Goal: Task Accomplishment & Management: Complete application form

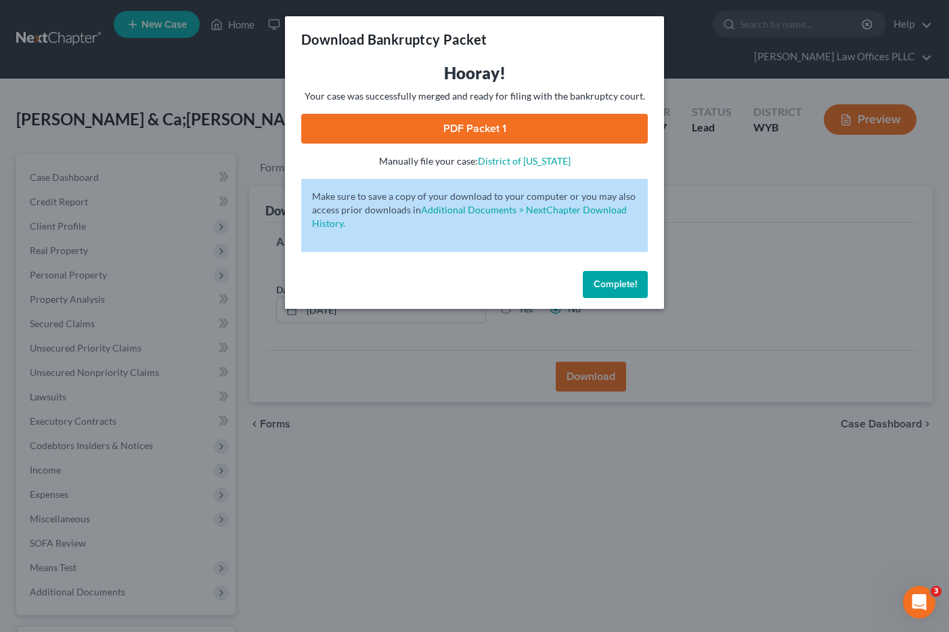
click at [621, 280] on span "Complete!" at bounding box center [615, 284] width 43 height 12
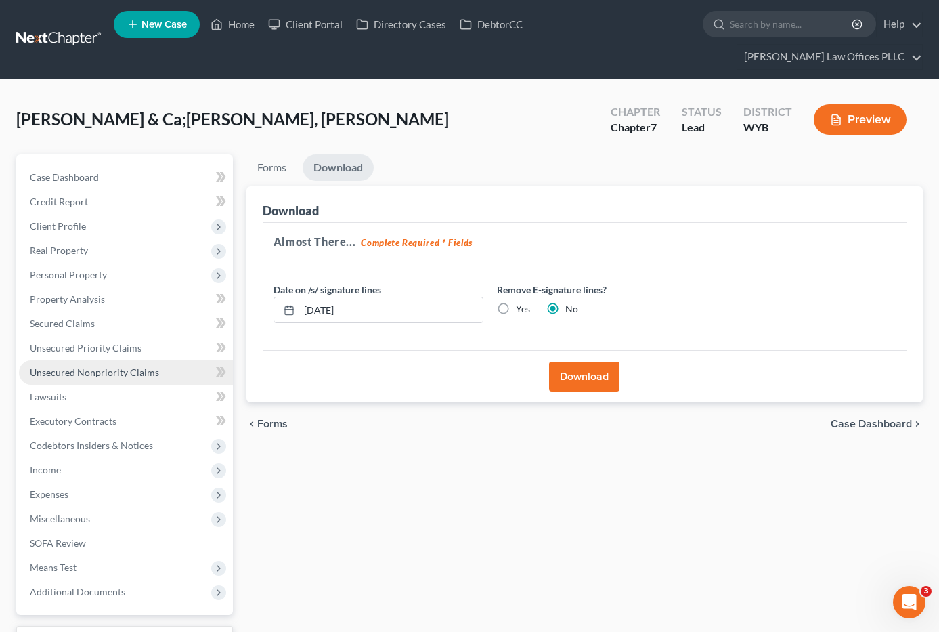
click at [135, 366] on span "Unsecured Nonpriority Claims" at bounding box center [94, 372] width 129 height 12
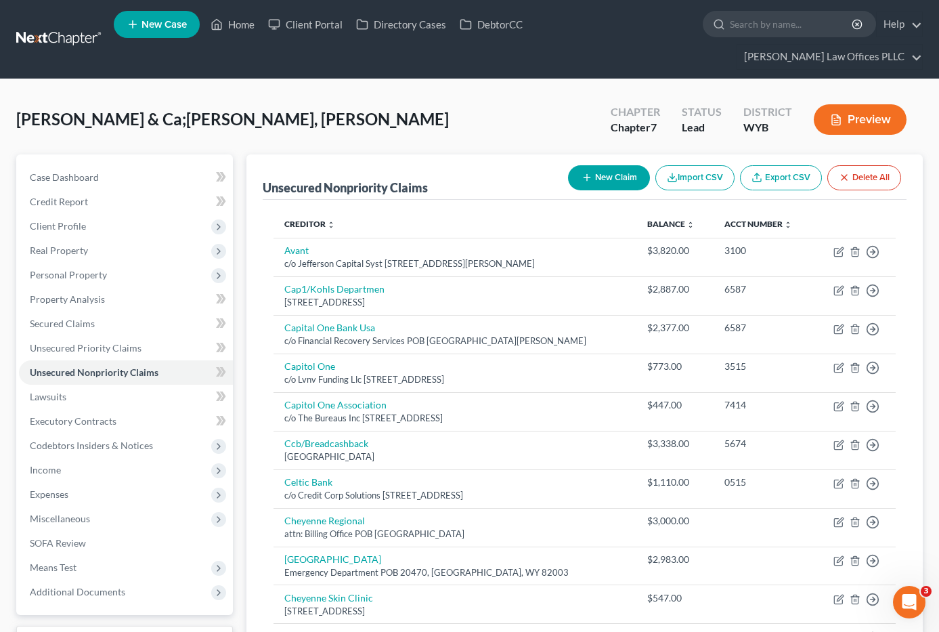
click at [497, 103] on div "[PERSON_NAME] & Ca;[PERSON_NAME], [PERSON_NAME] Chapter Chapter 7 Status Lead D…" at bounding box center [469, 124] width 907 height 59
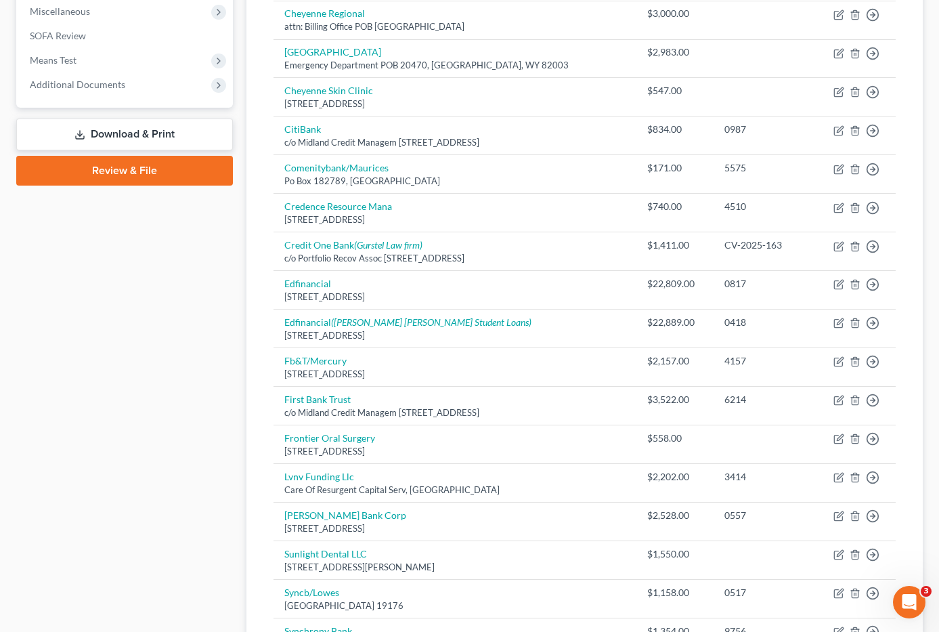
scroll to position [534, 0]
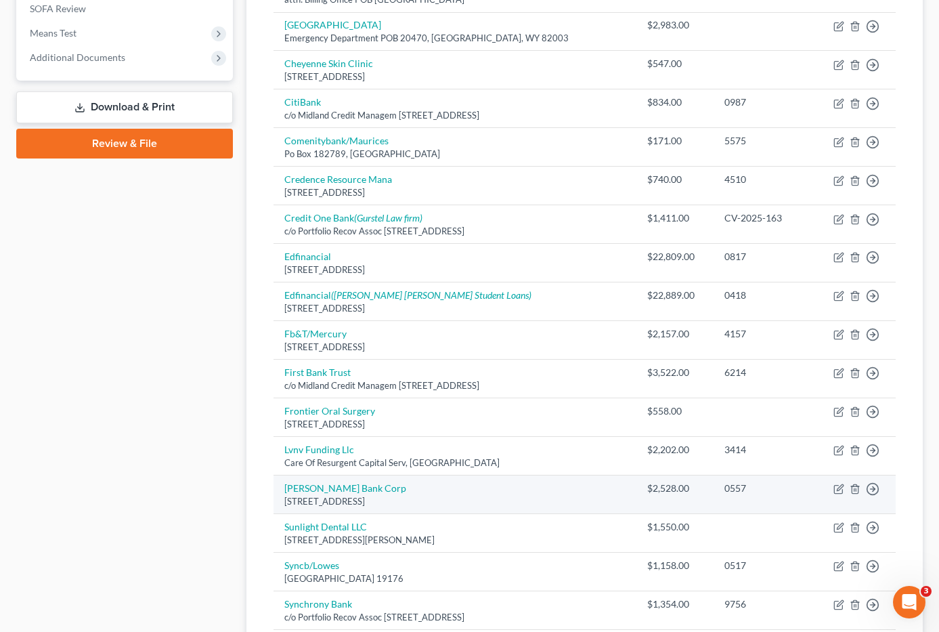
click at [529, 495] on div "[STREET_ADDRESS]" at bounding box center [454, 501] width 341 height 13
click at [834, 485] on icon "button" at bounding box center [838, 489] width 8 height 8
select select "35"
select select "2"
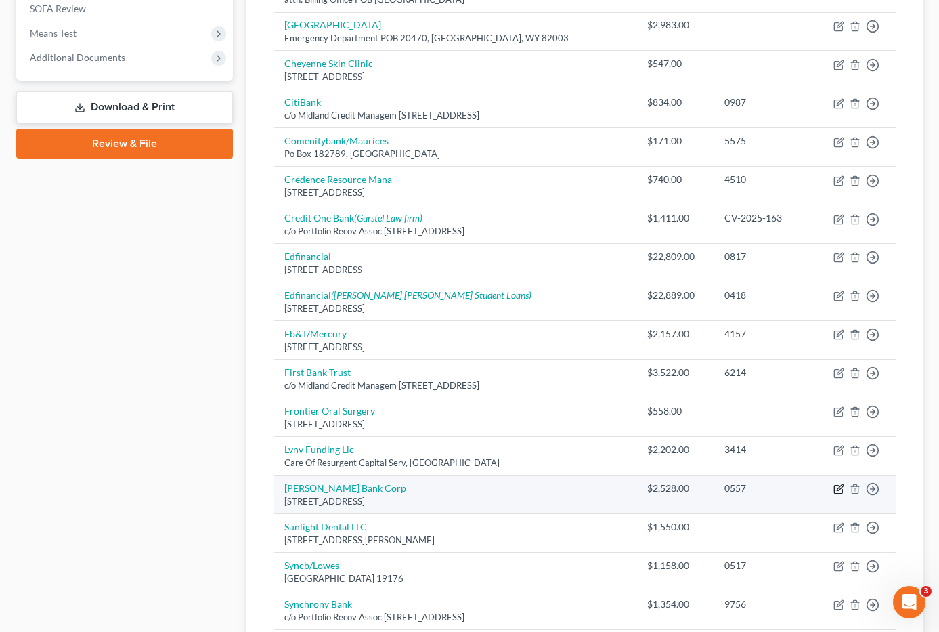
select select "0"
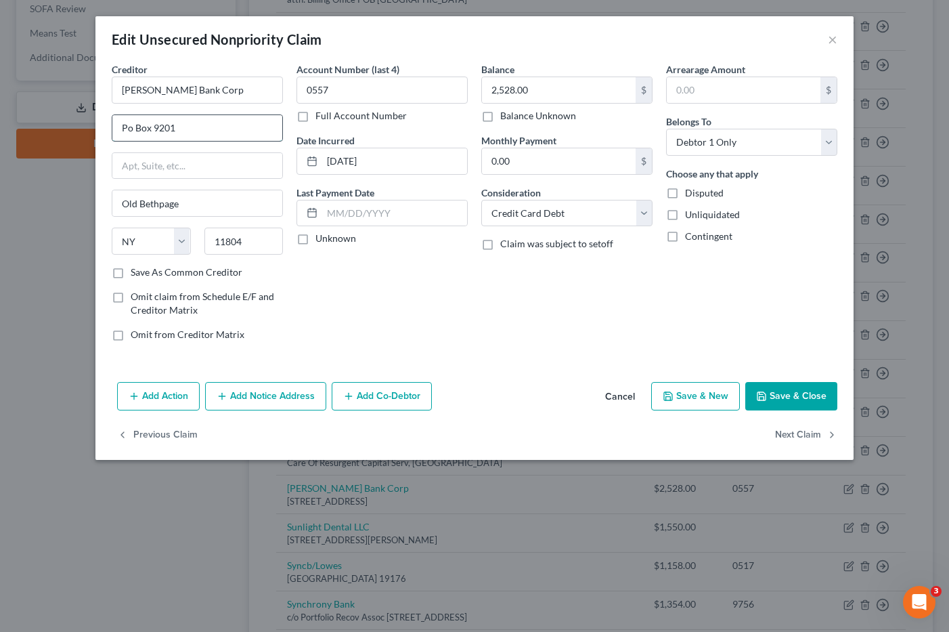
drag, startPoint x: 191, startPoint y: 127, endPoint x: 127, endPoint y: 117, distance: 64.5
click at [103, 126] on div "Creditor * [PERSON_NAME] Bank Corp Po Box [GEOGRAPHIC_DATA] [US_STATE][GEOGRAPH…" at bounding box center [474, 219] width 758 height 314
type input "c/[PERSON_NAME] & [PERSON_NAME] assoc."
click at [147, 163] on input "text" at bounding box center [197, 166] width 170 height 26
type input "[STREET_ADDRESS][PERSON_NAME]"
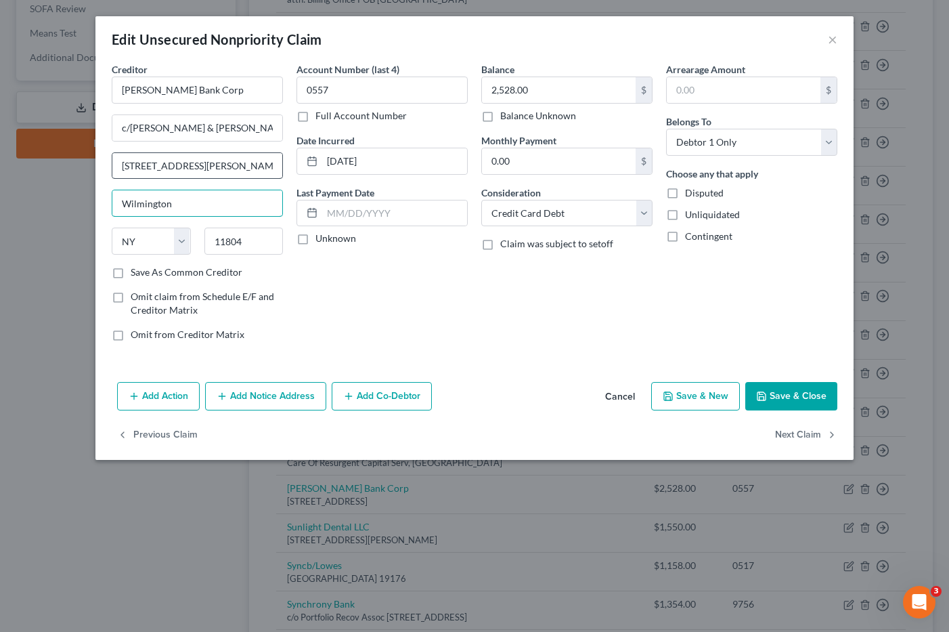
type input "Wilmington"
select select "7"
type input "19801"
click at [793, 395] on button "Save & Close" at bounding box center [791, 396] width 92 height 28
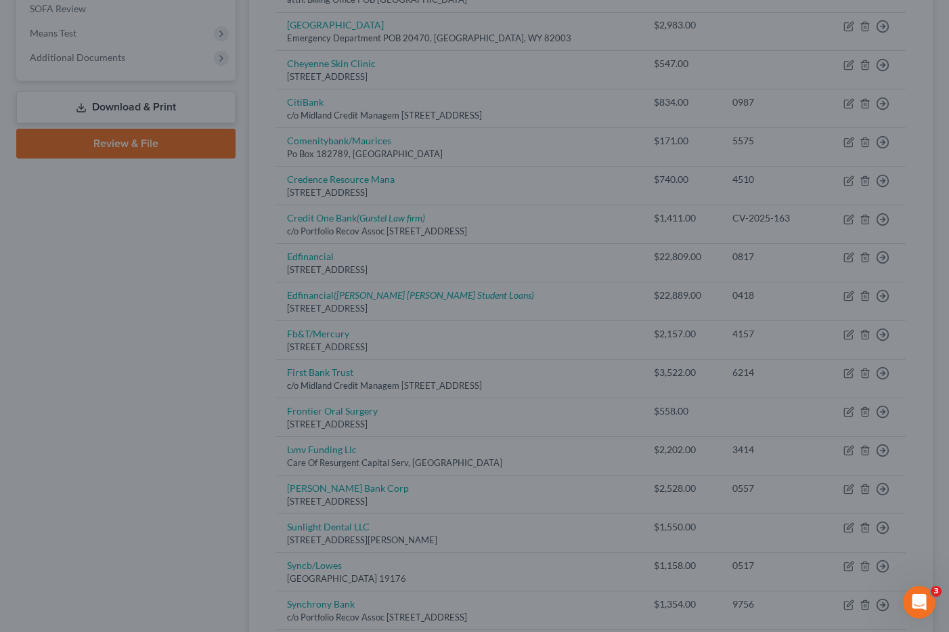
type input "0"
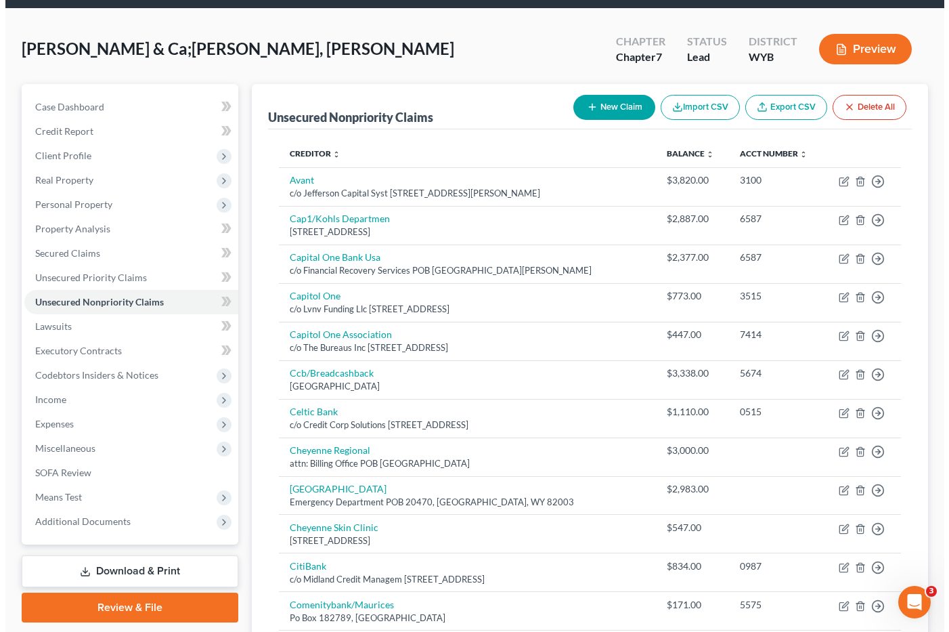
scroll to position [68, 0]
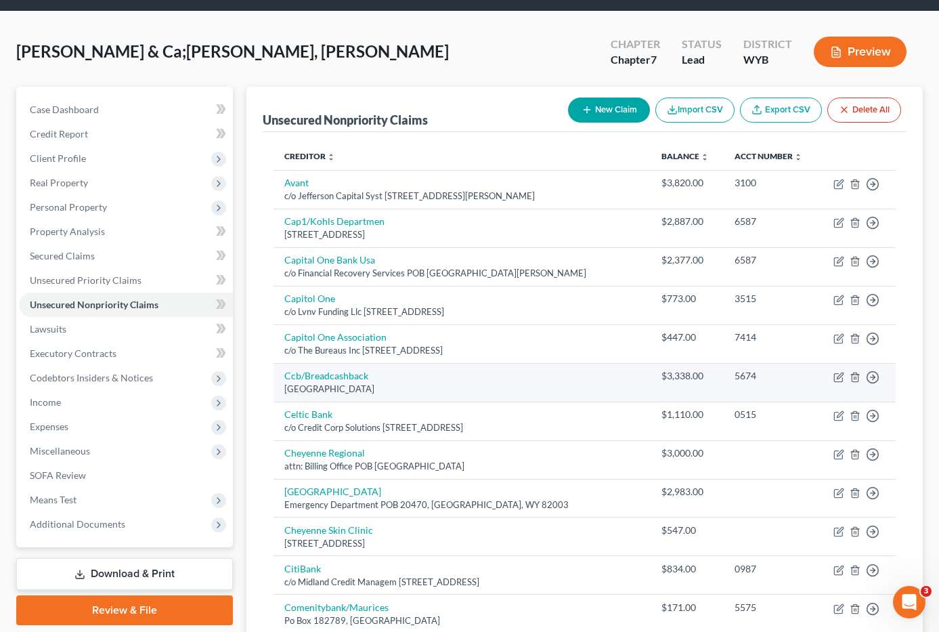
click at [515, 383] on div "[GEOGRAPHIC_DATA]" at bounding box center [461, 389] width 355 height 13
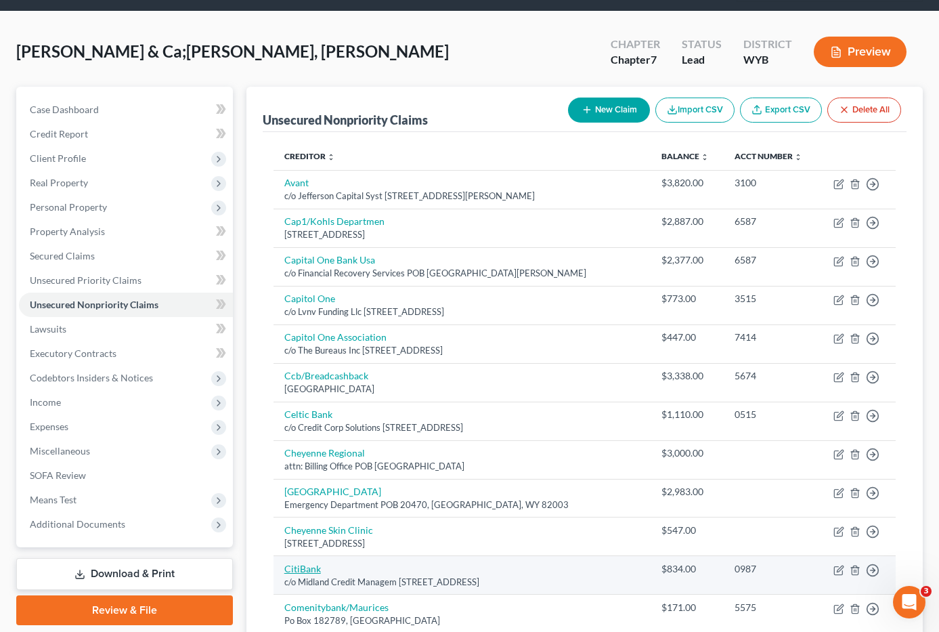
click at [309, 563] on link "CitiBank" at bounding box center [302, 569] width 37 height 12
select select "23"
select select "1"
select select "2"
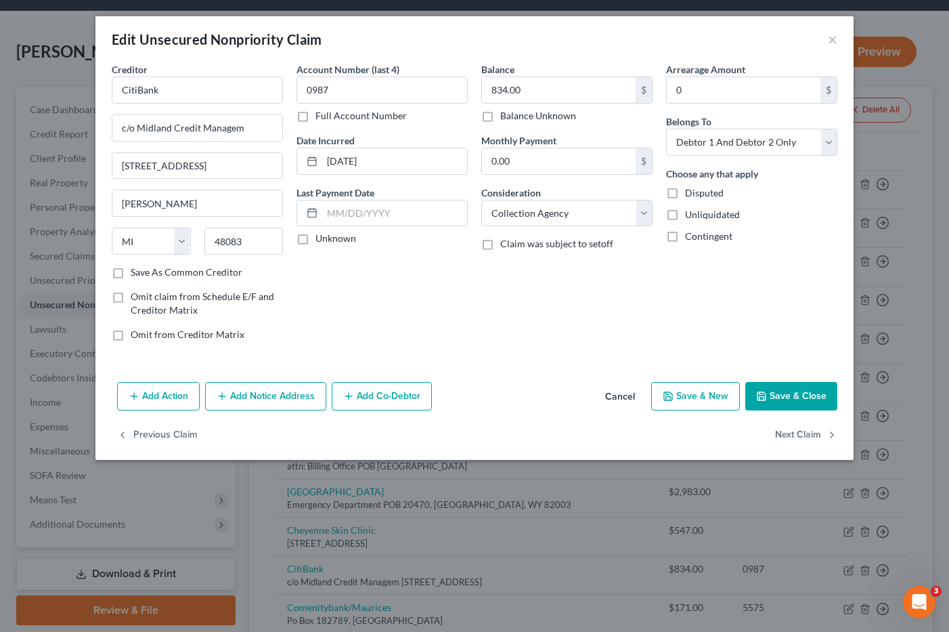
click at [253, 398] on button "Add Notice Address" at bounding box center [265, 396] width 121 height 28
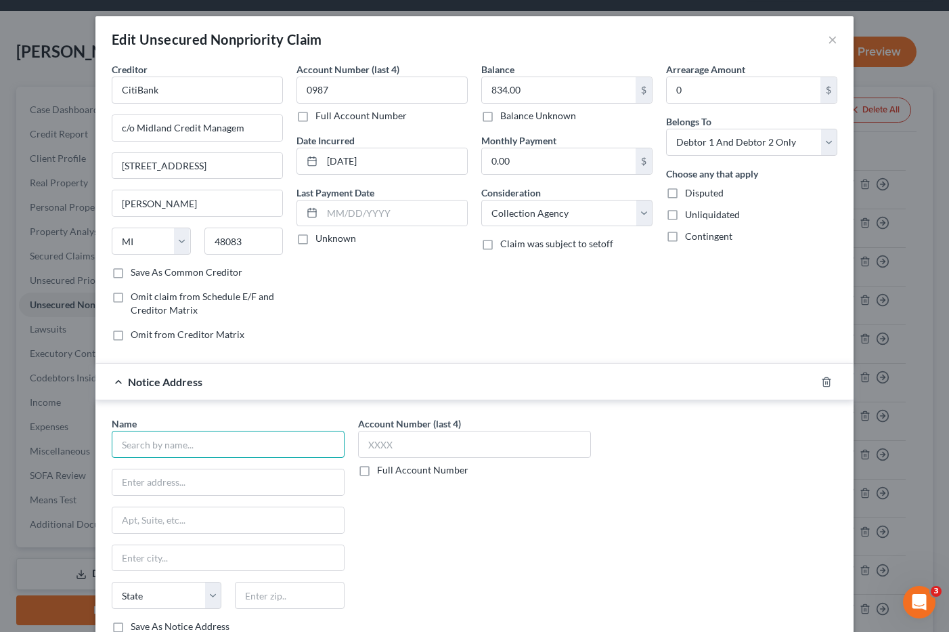
click at [136, 446] on input "text" at bounding box center [228, 444] width 233 height 27
type input "c"
type input "Capitol Management Services LP"
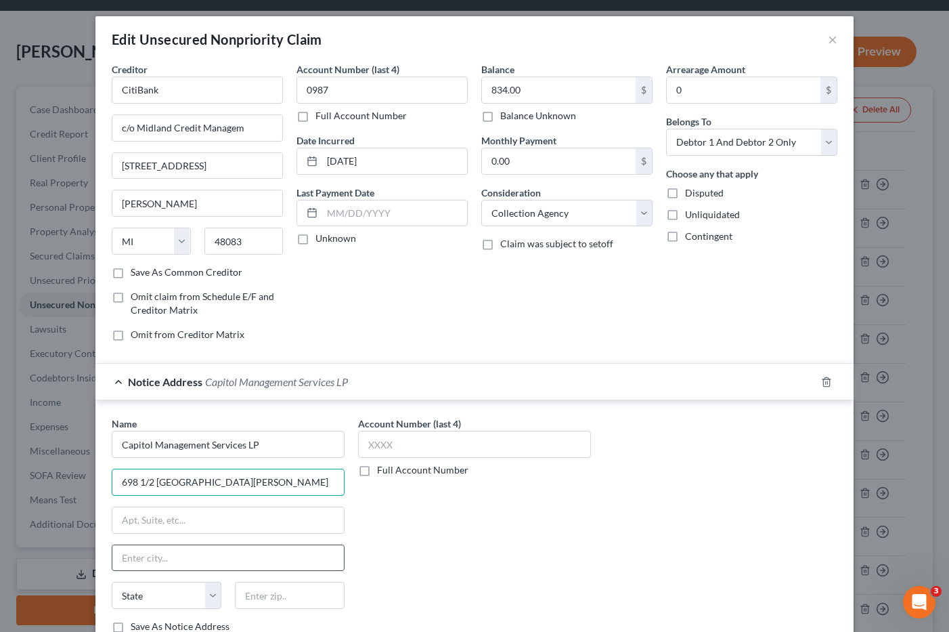
type input "698 1/2 [GEOGRAPHIC_DATA][PERSON_NAME]"
click at [121, 559] on input "text" at bounding box center [228, 558] width 232 height 26
type input "Buffalo"
select select "35"
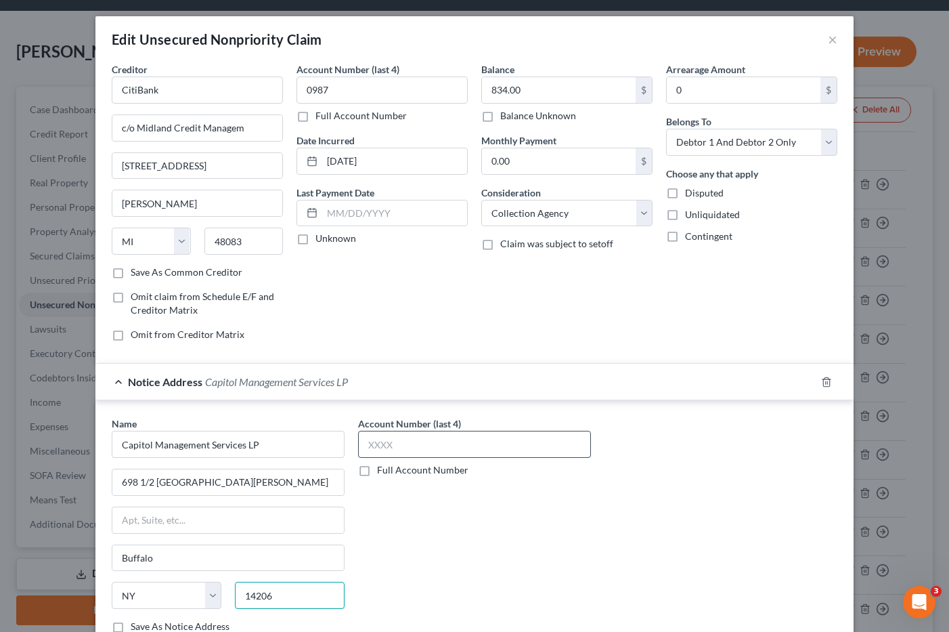
type input "14206"
click at [360, 448] on input "text" at bounding box center [474, 444] width 233 height 27
type input "0987"
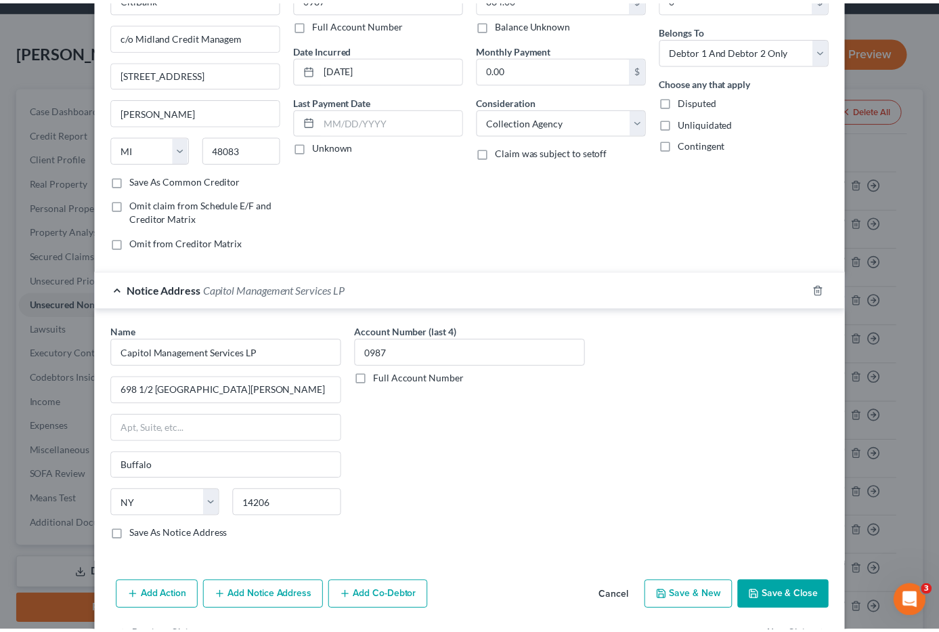
scroll to position [136, 0]
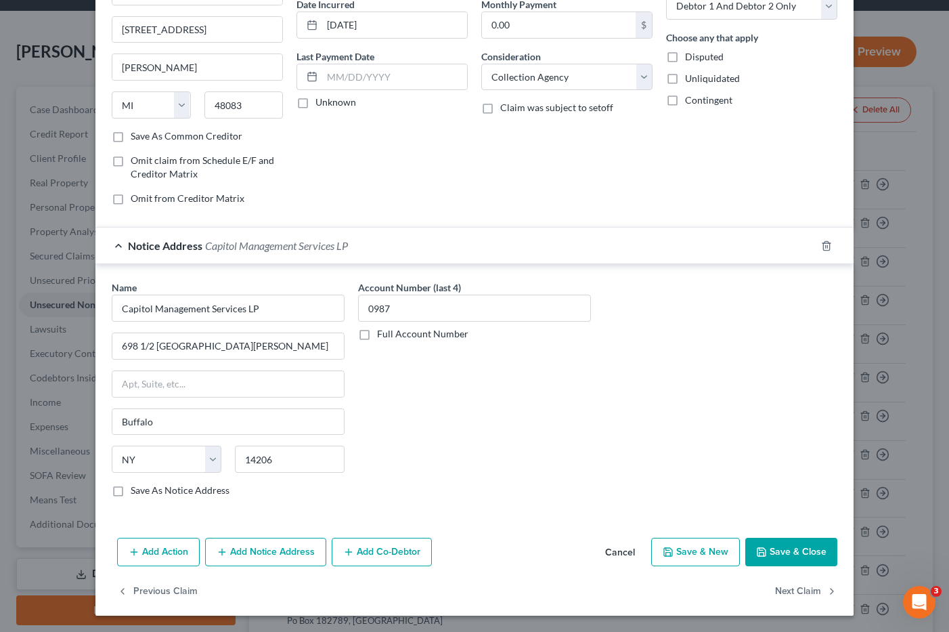
click at [775, 549] on button "Save & Close" at bounding box center [791, 552] width 92 height 28
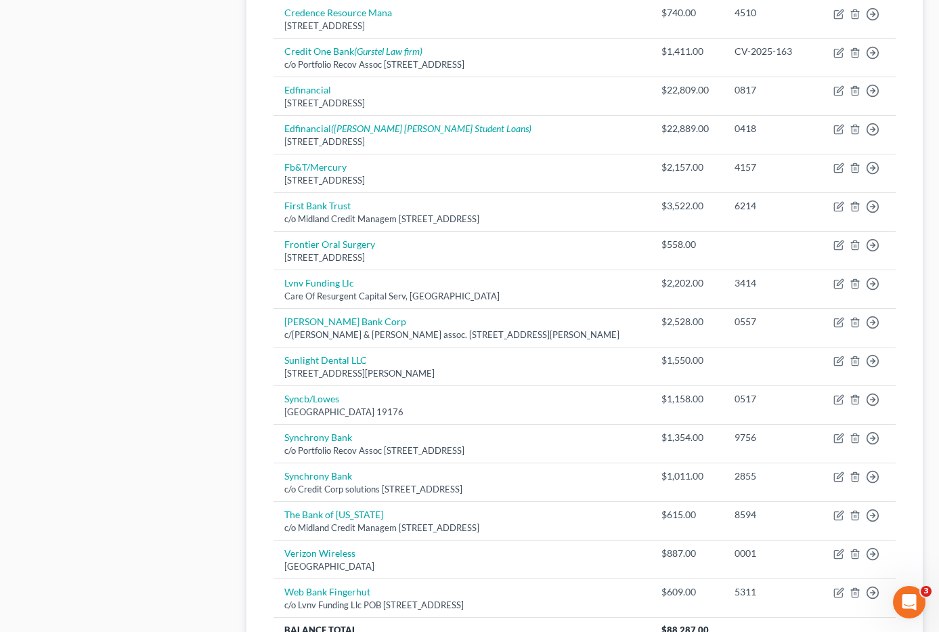
scroll to position [704, 0]
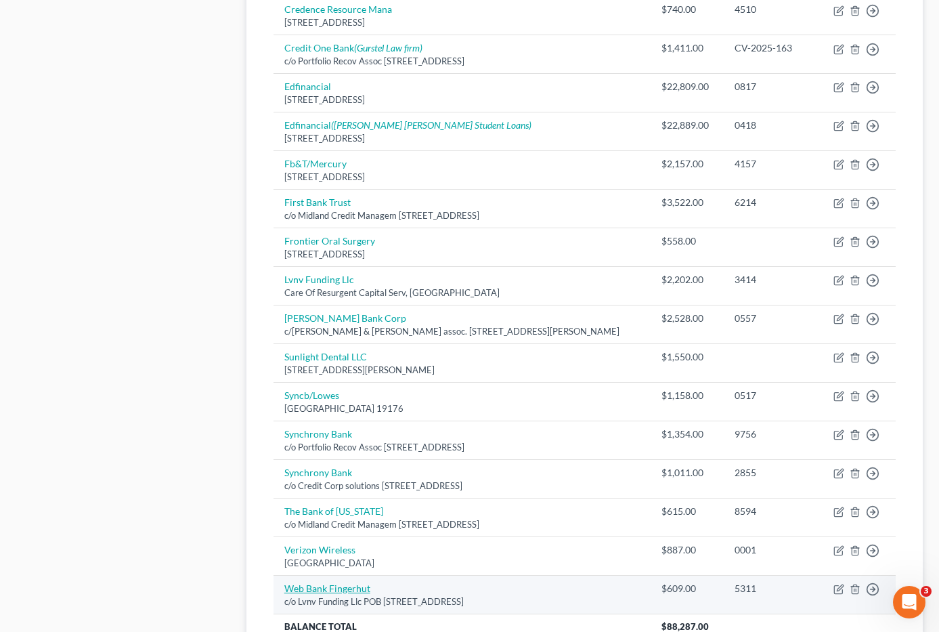
click at [346, 582] on link "Web Bank Fingerhut" at bounding box center [327, 588] width 86 height 12
select select "42"
select select "1"
select select "2"
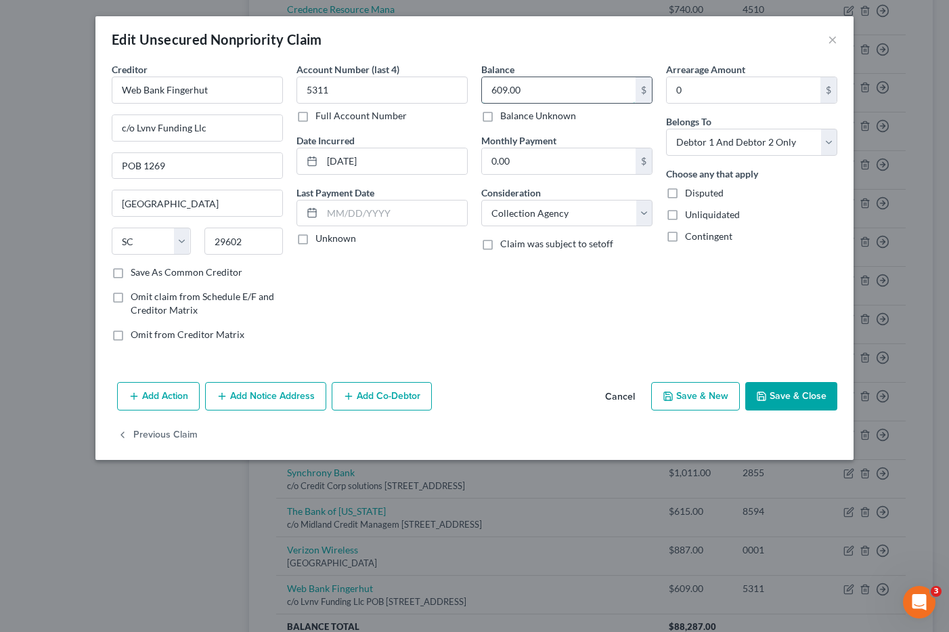
click at [528, 88] on input "609.00" at bounding box center [559, 90] width 154 height 26
click at [791, 391] on button "Save & Close" at bounding box center [791, 396] width 92 height 28
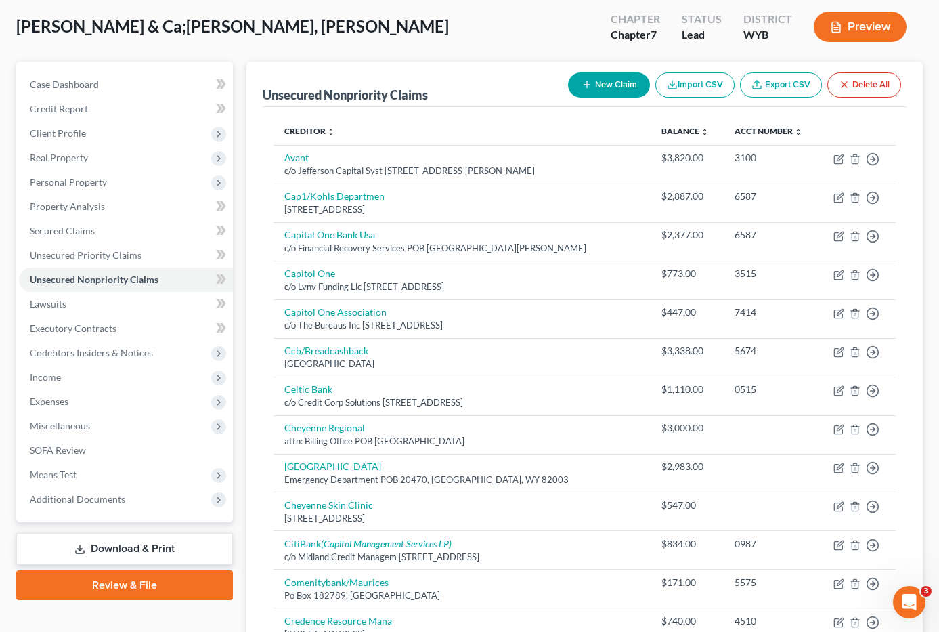
scroll to position [0, 0]
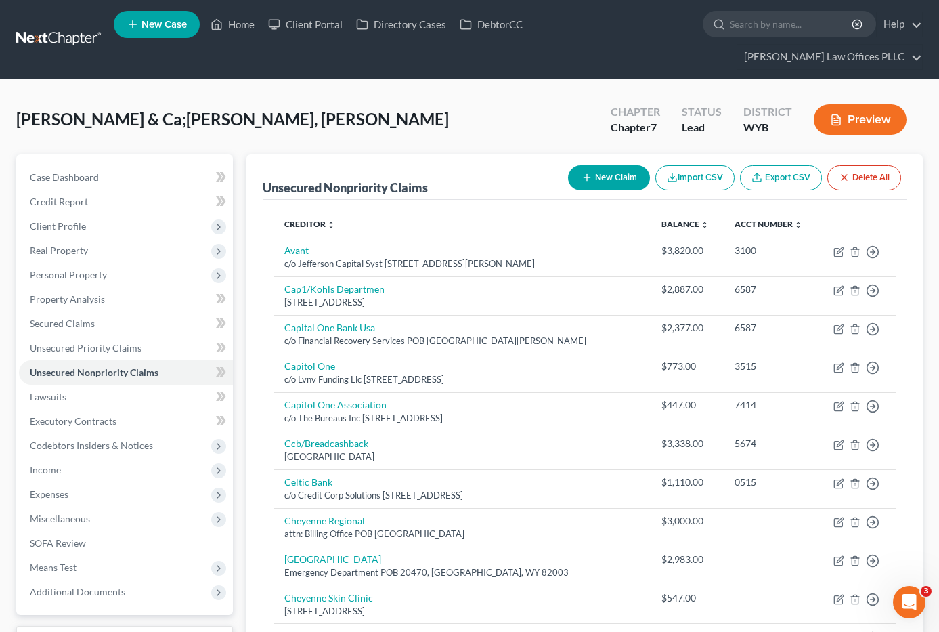
click at [597, 165] on button "New Claim" at bounding box center [609, 177] width 82 height 25
select select "2"
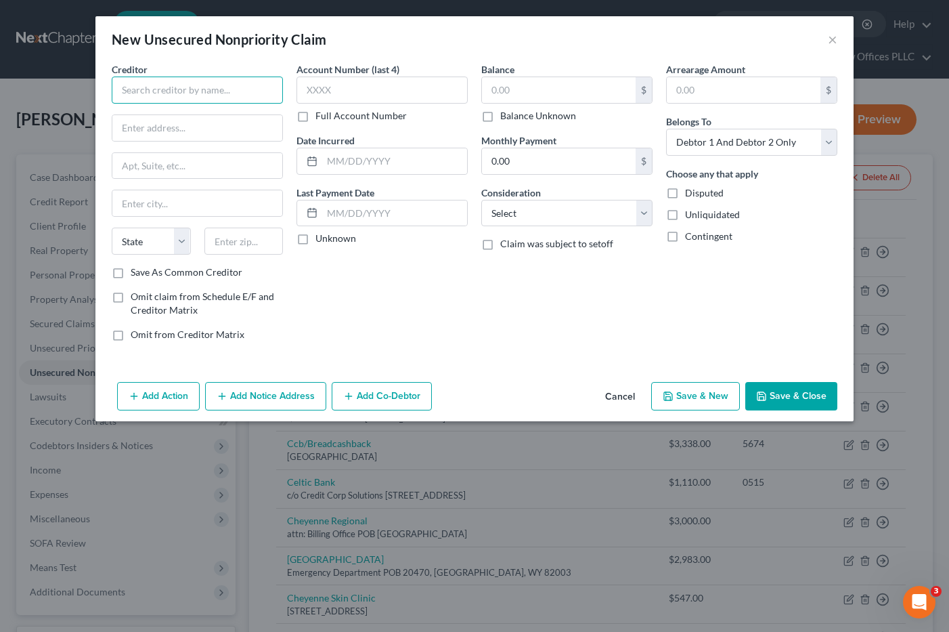
click at [134, 92] on input "text" at bounding box center [197, 90] width 171 height 27
drag, startPoint x: 415, startPoint y: 307, endPoint x: 274, endPoint y: 181, distance: 188.5
click at [415, 297] on div "Account Number (last 4) Full Account Number Date Incurred Last Payment Date Unk…" at bounding box center [382, 207] width 185 height 290
type input "Web Bank"
click at [131, 126] on input "text" at bounding box center [197, 128] width 170 height 26
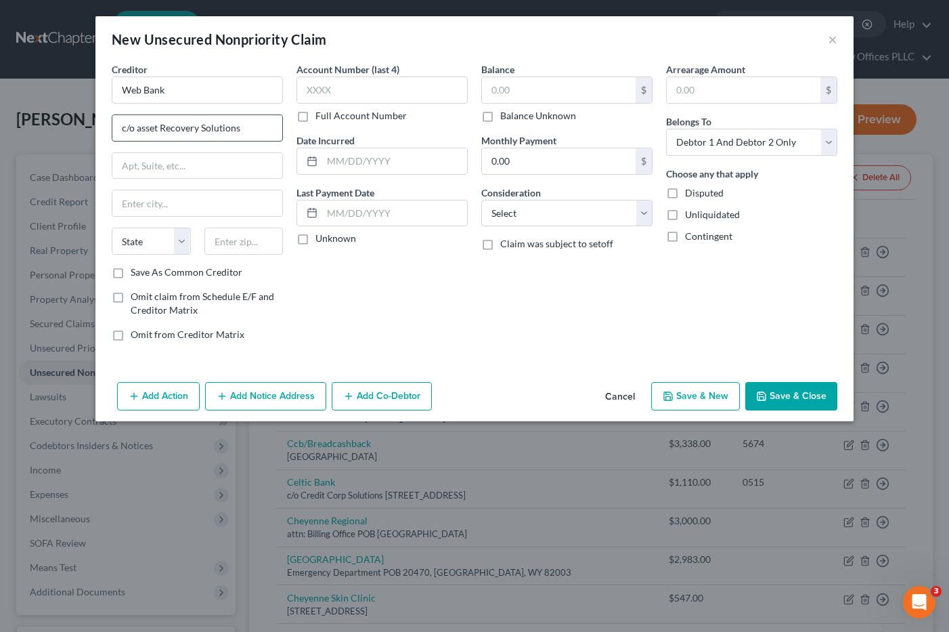
click at [140, 128] on input "c/o asset Recovery Solutions" at bounding box center [197, 128] width 170 height 26
type input "c/o Asset Recovery Solutions"
type input "[STREET_ADDRESS]"
type input "Des Plaines"
select select "14"
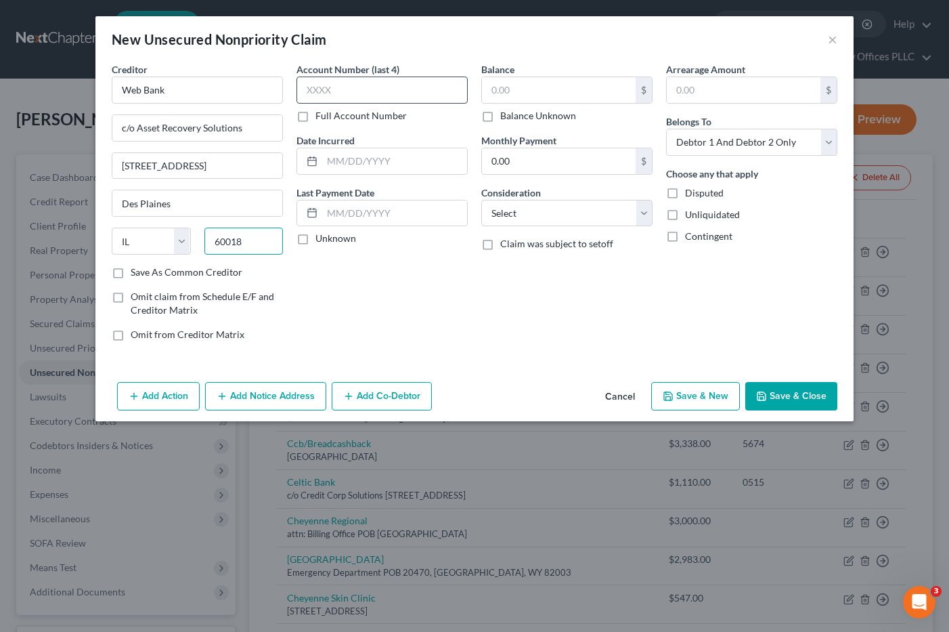
type input "60018"
click at [316, 89] on input "text" at bounding box center [382, 90] width 171 height 27
type input "3414"
click at [514, 93] on input "text" at bounding box center [559, 90] width 154 height 26
type input "2,203.00"
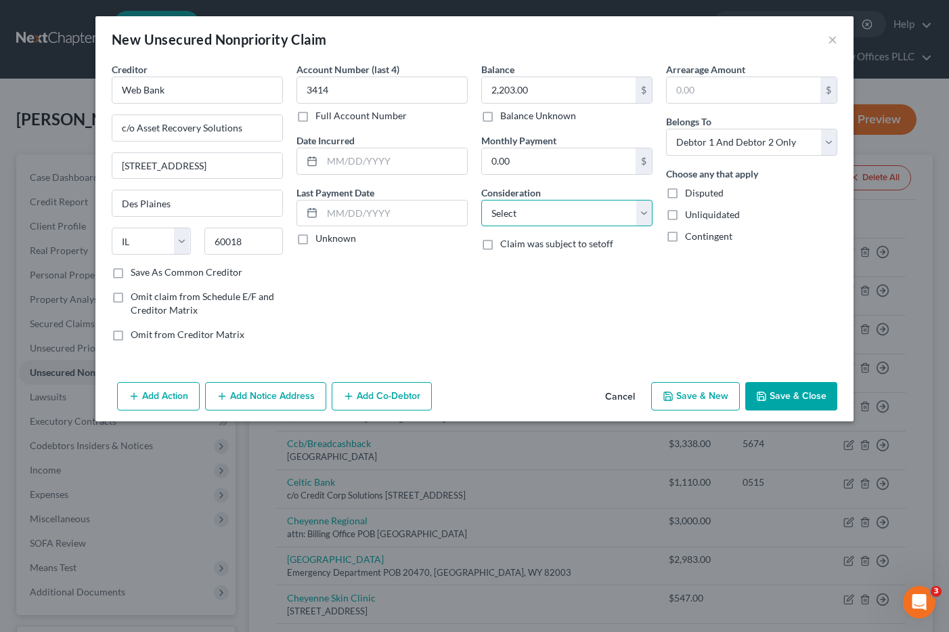
click at [644, 211] on select "Select Cable / Satellite Services Collection Agency Credit Card Debt Debt Couns…" at bounding box center [566, 213] width 171 height 27
select select "2"
click at [481, 200] on select "Select Cable / Satellite Services Collection Agency Credit Card Debt Debt Couns…" at bounding box center [566, 213] width 171 height 27
click at [790, 394] on button "Save & Close" at bounding box center [791, 396] width 92 height 28
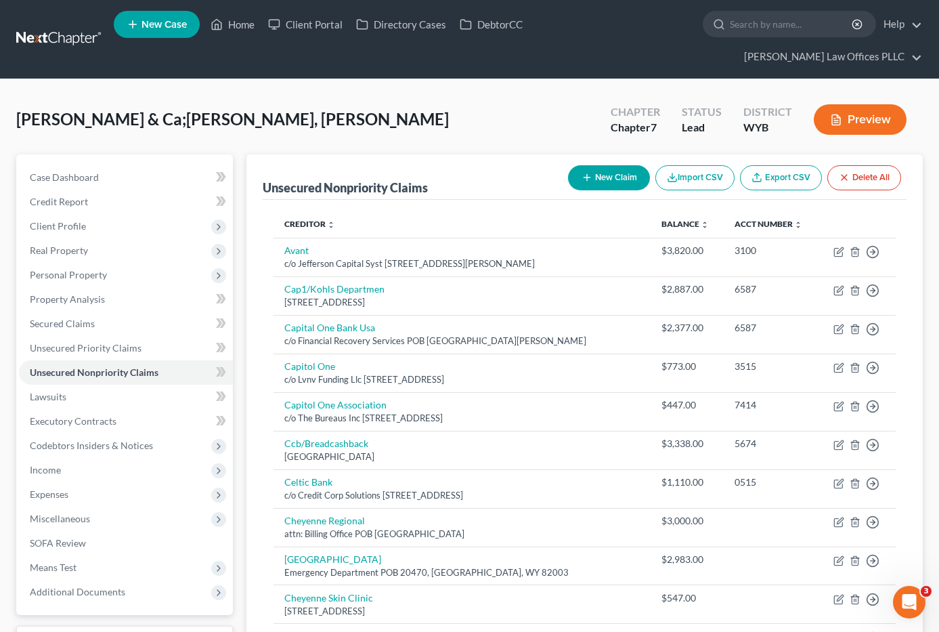
click at [504, 103] on div "[PERSON_NAME] & Ca;[PERSON_NAME], [PERSON_NAME] Chapter Chapter 7 Status Lead D…" at bounding box center [469, 124] width 907 height 59
click at [622, 165] on button "New Claim" at bounding box center [609, 177] width 82 height 25
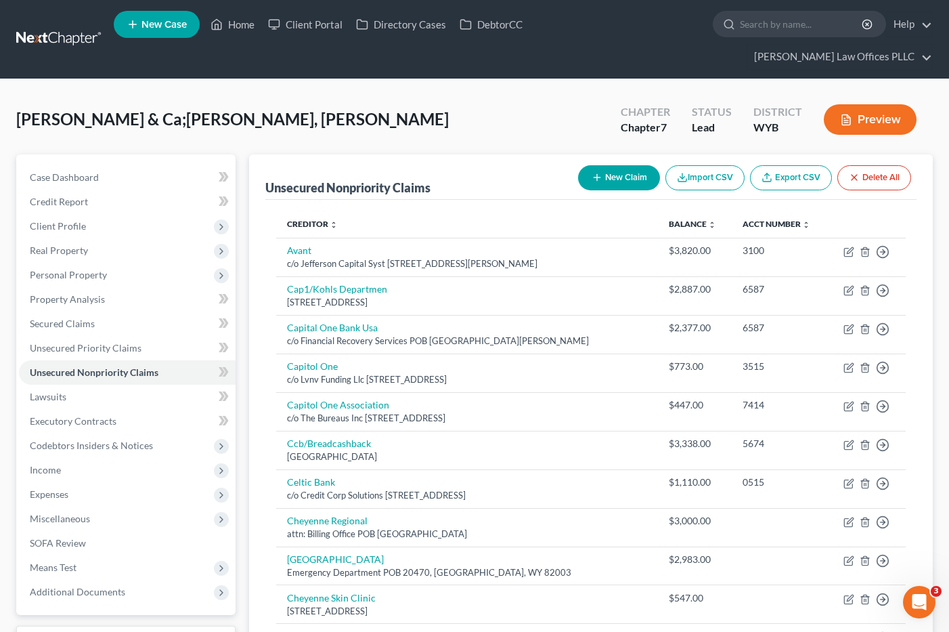
select select "2"
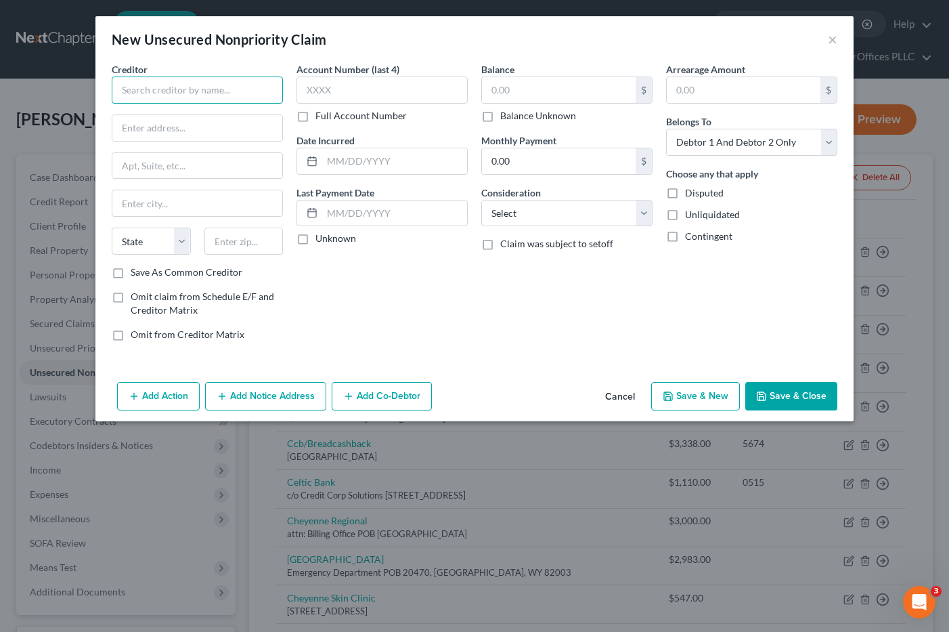
click at [140, 91] on input "text" at bounding box center [197, 90] width 171 height 27
type input "Card Services"
click at [336, 301] on div "Account Number (last 4) Full Account Number Date Incurred Last Payment Date Unk…" at bounding box center [382, 207] width 185 height 290
click at [139, 127] on input "text" at bounding box center [197, 128] width 170 height 26
type input "POB 70168"
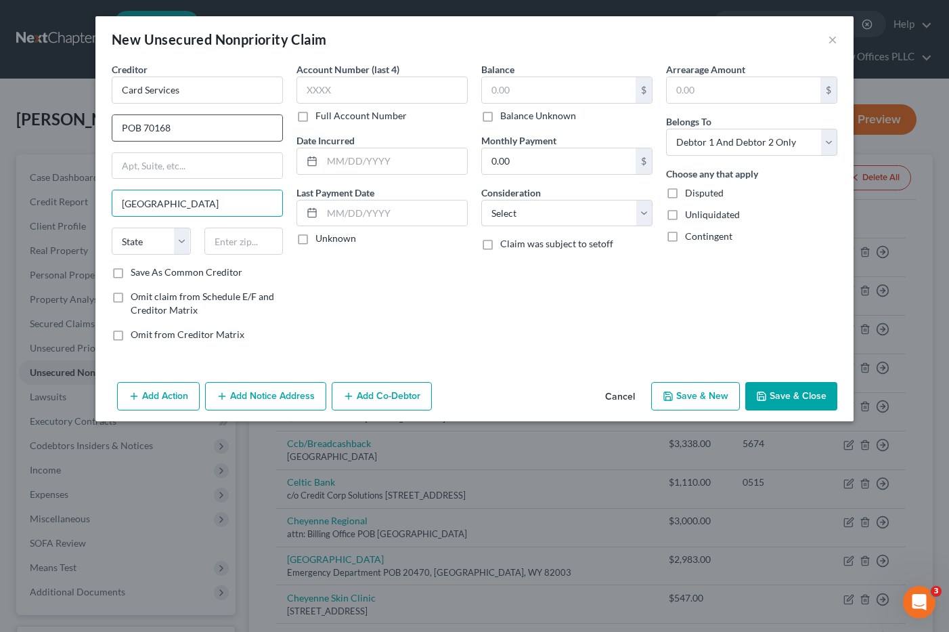
type input "[GEOGRAPHIC_DATA]"
select select "39"
type input "19176"
click at [501, 91] on input "text" at bounding box center [559, 90] width 154 height 26
type input "2,206.00"
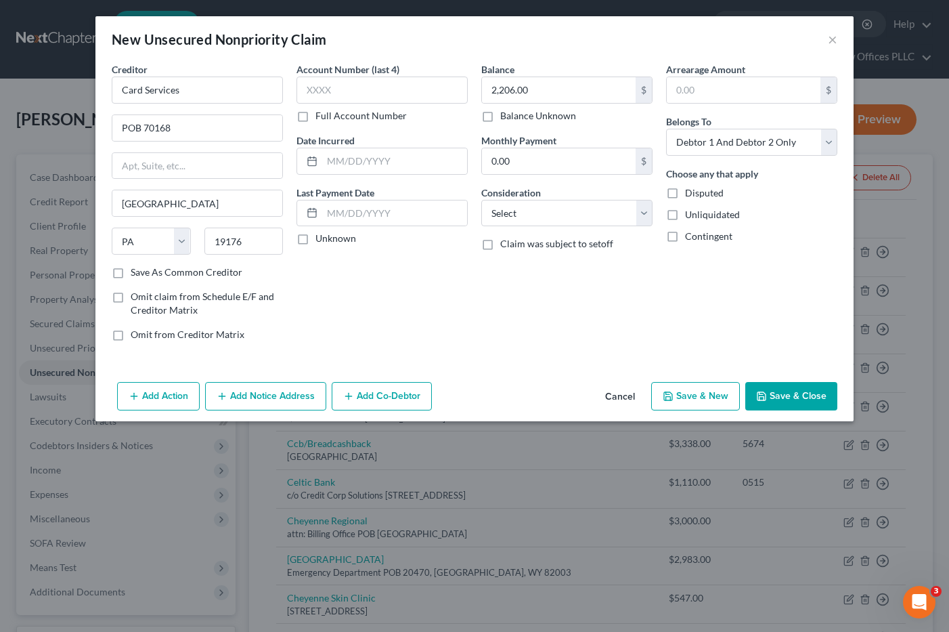
drag, startPoint x: 468, startPoint y: 337, endPoint x: 433, endPoint y: 274, distance: 72.7
click at [469, 337] on div "Account Number (last 4) Full Account Number Date Incurred Last Payment Date Unk…" at bounding box center [382, 207] width 185 height 290
click at [317, 91] on input "text" at bounding box center [382, 90] width 171 height 27
type input "4157"
click at [647, 208] on select "Select Cable / Satellite Services Collection Agency Credit Card Debt Debt Couns…" at bounding box center [566, 213] width 171 height 27
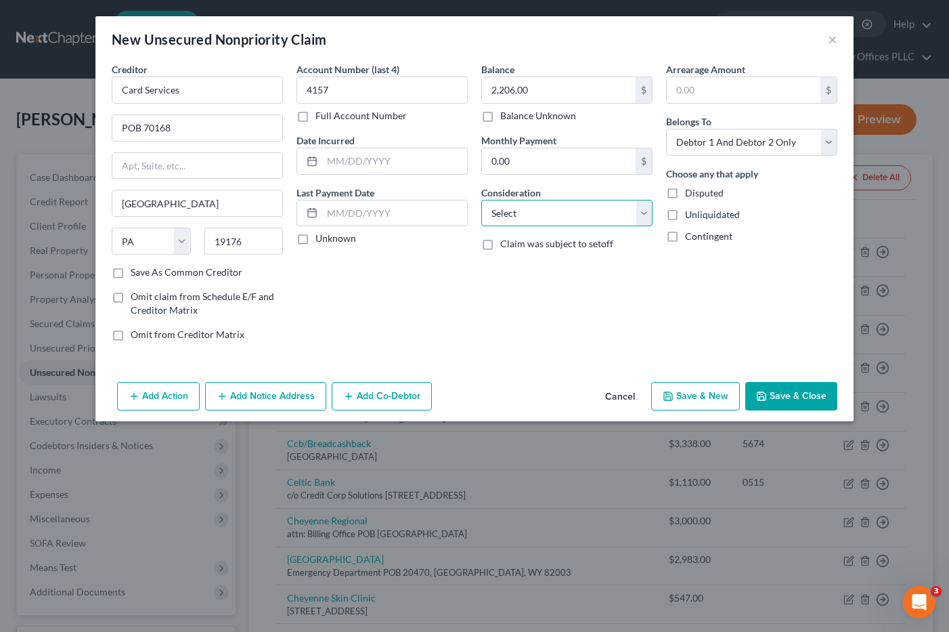
select select "2"
click at [481, 200] on select "Select Cable / Satellite Services Collection Agency Credit Card Debt Debt Couns…" at bounding box center [566, 213] width 171 height 27
click at [799, 391] on button "Save & Close" at bounding box center [791, 396] width 92 height 28
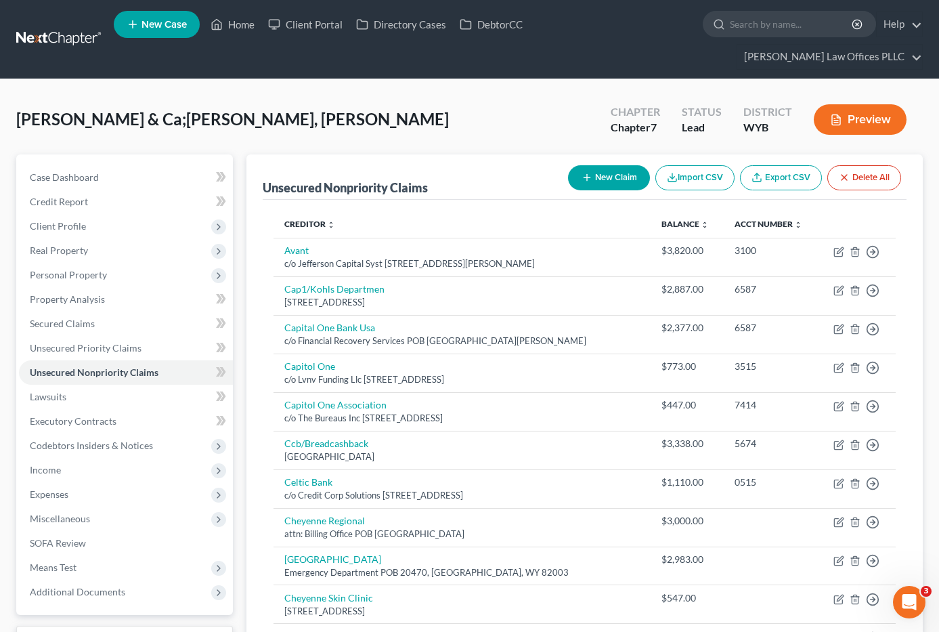
click at [432, 121] on div "[PERSON_NAME] & Ca;[PERSON_NAME], [PERSON_NAME] Chapter Chapter 7 Status Lead D…" at bounding box center [469, 124] width 907 height 59
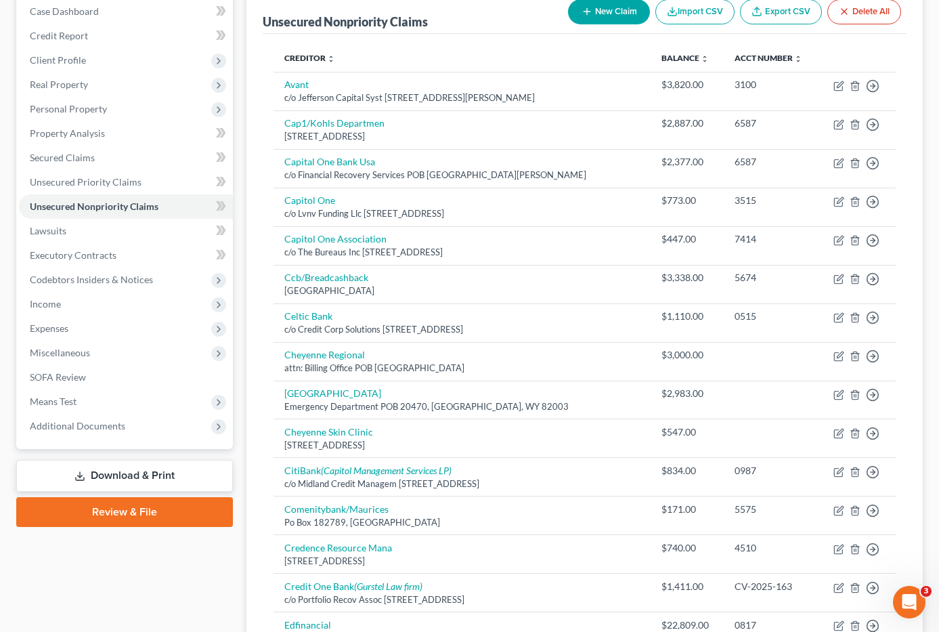
scroll to position [176, 0]
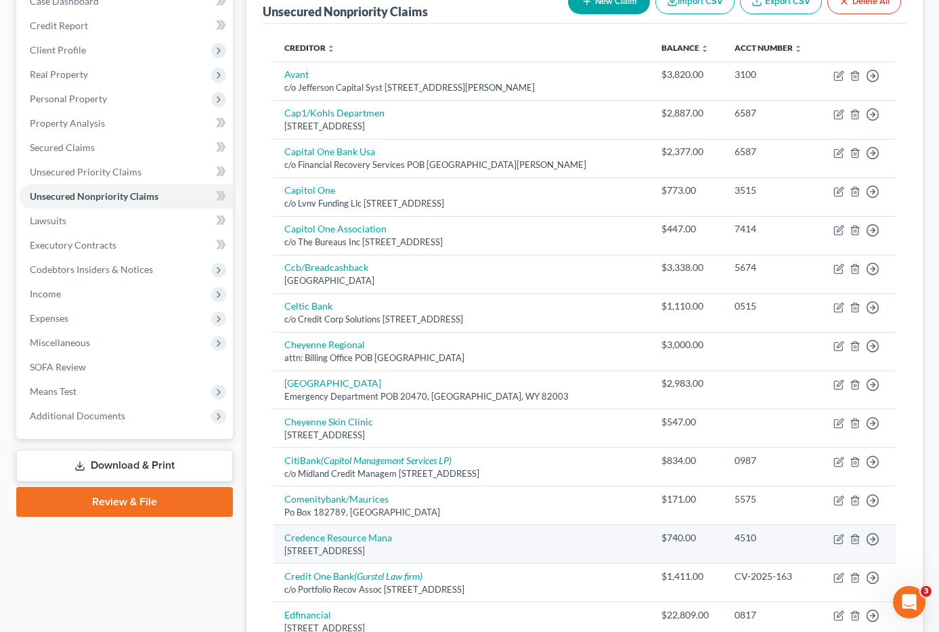
click at [476, 544] on div "[STREET_ADDRESS]" at bounding box center [461, 550] width 355 height 13
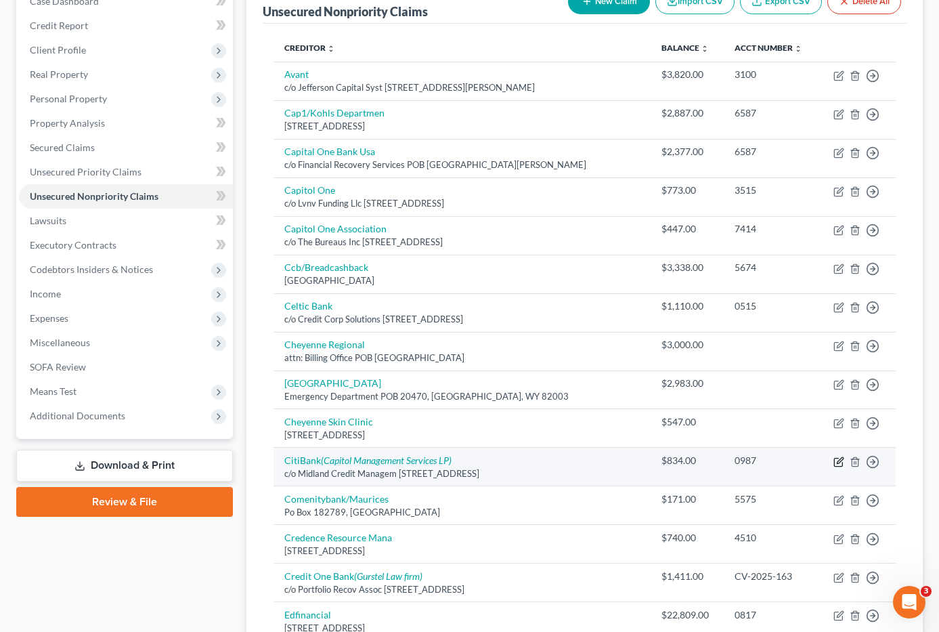
click at [838, 457] on icon "button" at bounding box center [840, 460] width 6 height 6
select select "23"
select select "1"
select select "2"
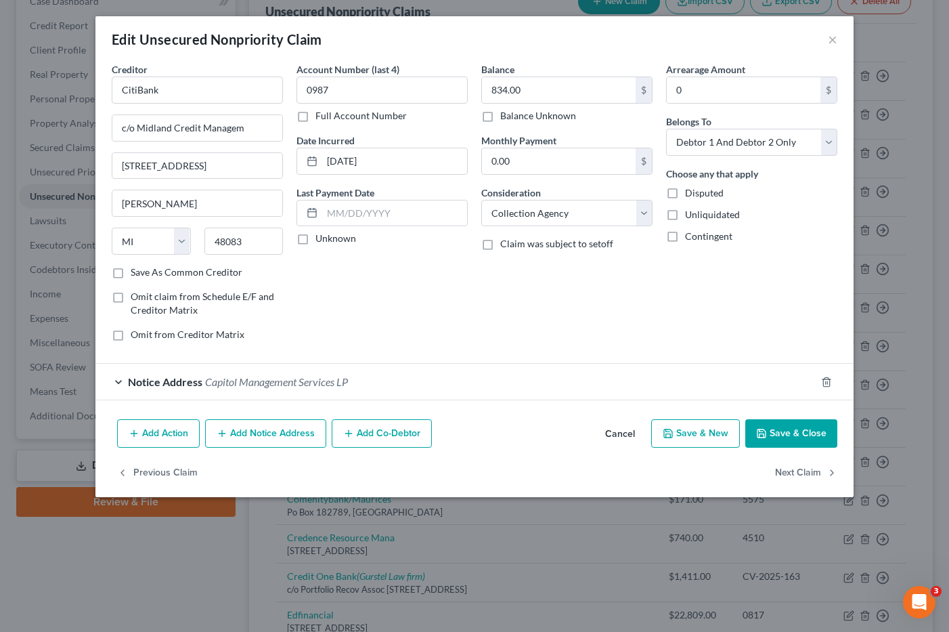
click at [282, 433] on button "Add Notice Address" at bounding box center [265, 433] width 121 height 28
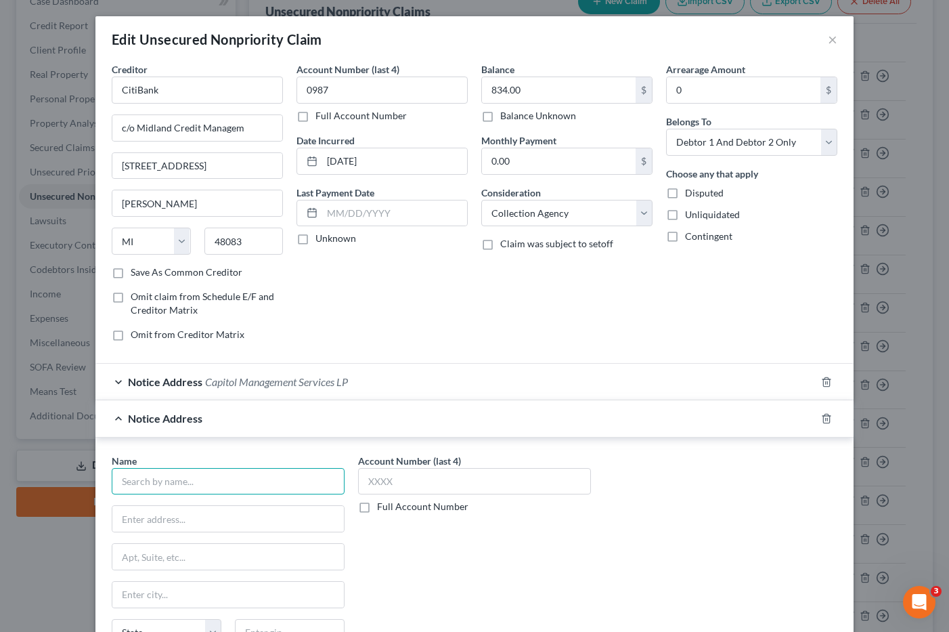
click at [125, 481] on input "text" at bounding box center [228, 481] width 233 height 27
click at [824, 417] on icon "button" at bounding box center [826, 418] width 11 height 11
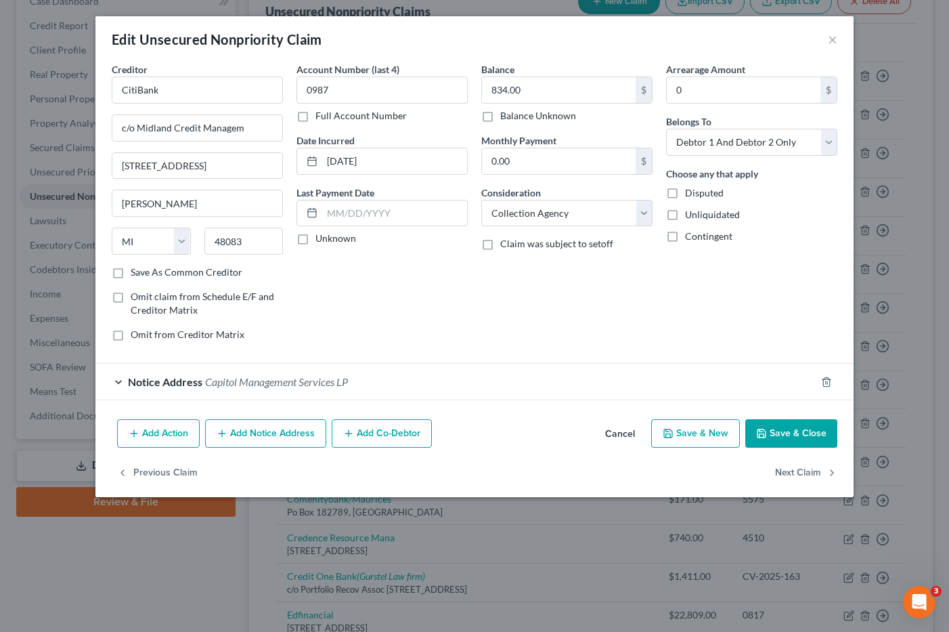
drag, startPoint x: 786, startPoint y: 434, endPoint x: 38, endPoint y: 374, distance: 750.6
click at [786, 432] on button "Save & Close" at bounding box center [791, 433] width 92 height 28
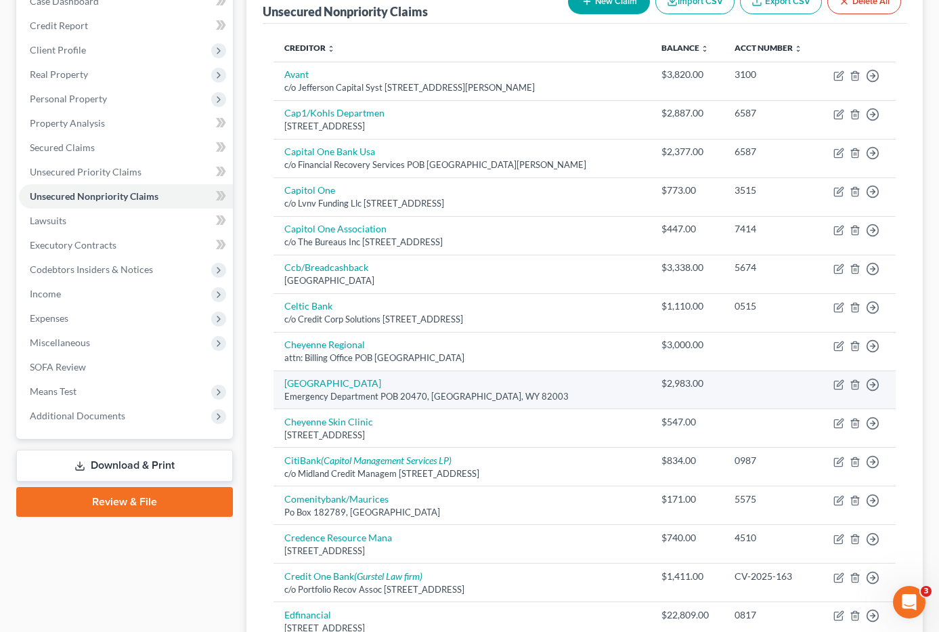
click at [575, 370] on td "[GEOGRAPHIC_DATA] Emergency Department POB [GEOGRAPHIC_DATA]" at bounding box center [462, 389] width 377 height 39
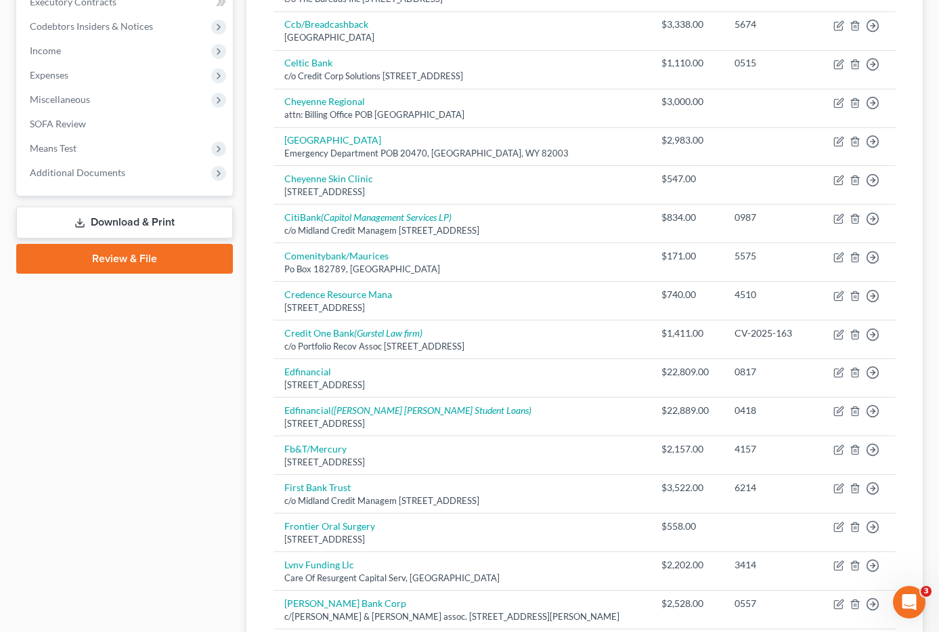
scroll to position [423, 0]
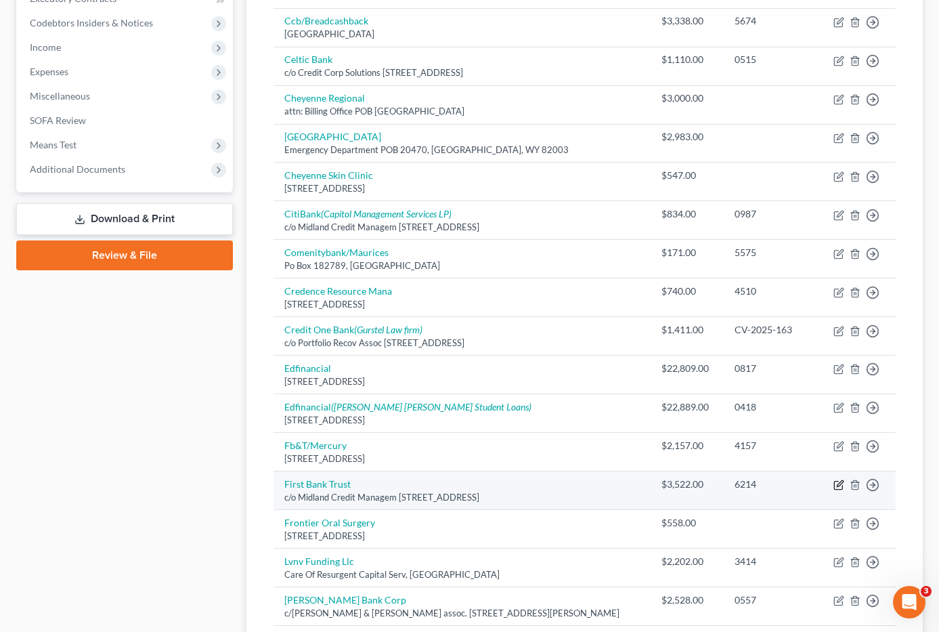
click at [837, 479] on icon "button" at bounding box center [839, 484] width 11 height 11
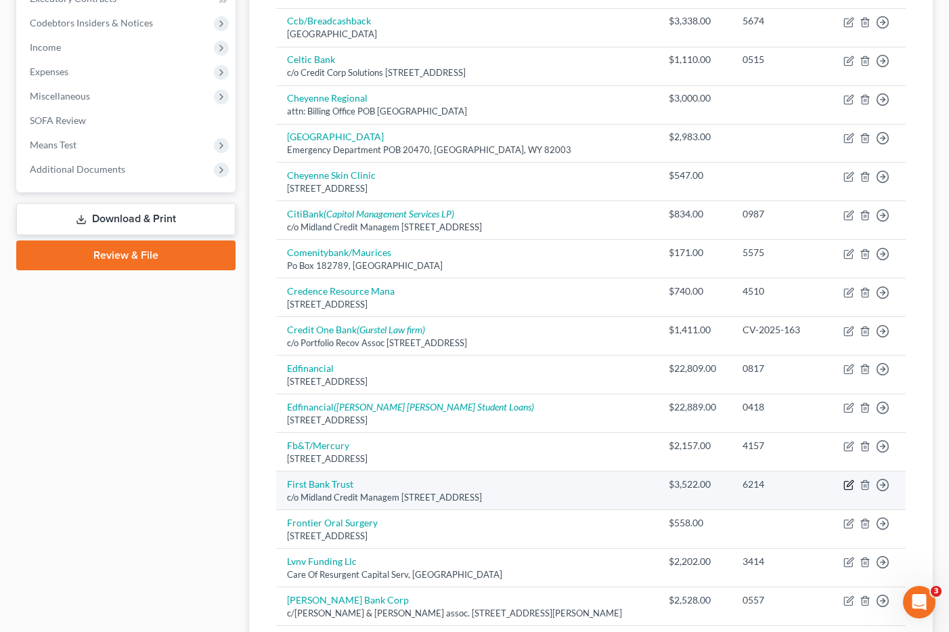
select select "23"
select select "1"
select select "2"
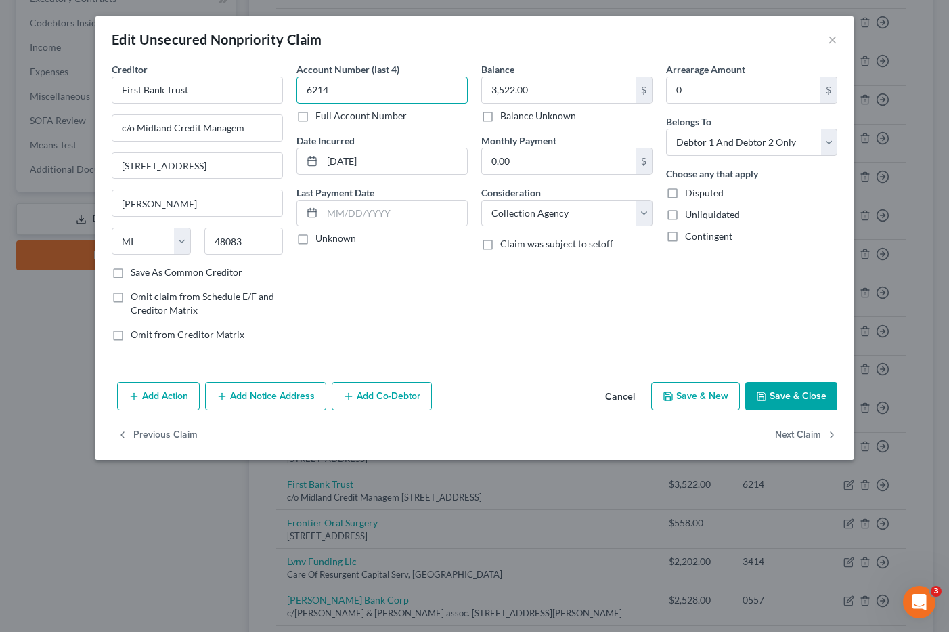
click at [346, 91] on input "6214" at bounding box center [382, 90] width 171 height 27
drag, startPoint x: 303, startPoint y: 116, endPoint x: 326, endPoint y: 113, distance: 23.9
click at [316, 114] on label "Full Account Number" at bounding box center [361, 116] width 91 height 14
click at [359, 85] on input "6214" at bounding box center [382, 90] width 171 height 27
type input "6215"
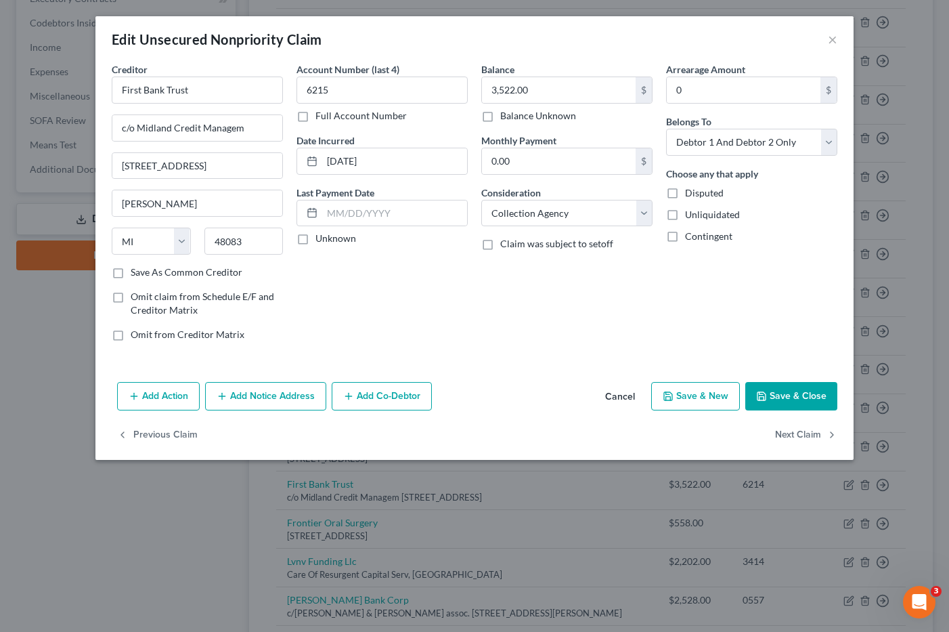
drag, startPoint x: 540, startPoint y: 349, endPoint x: 582, endPoint y: 361, distance: 43.5
click at [541, 349] on div "Balance 3,522.00 $ Balance Unknown Balance Undetermined 3,522.00 $ Balance Unkn…" at bounding box center [567, 207] width 185 height 290
click at [790, 387] on button "Save & Close" at bounding box center [791, 396] width 92 height 28
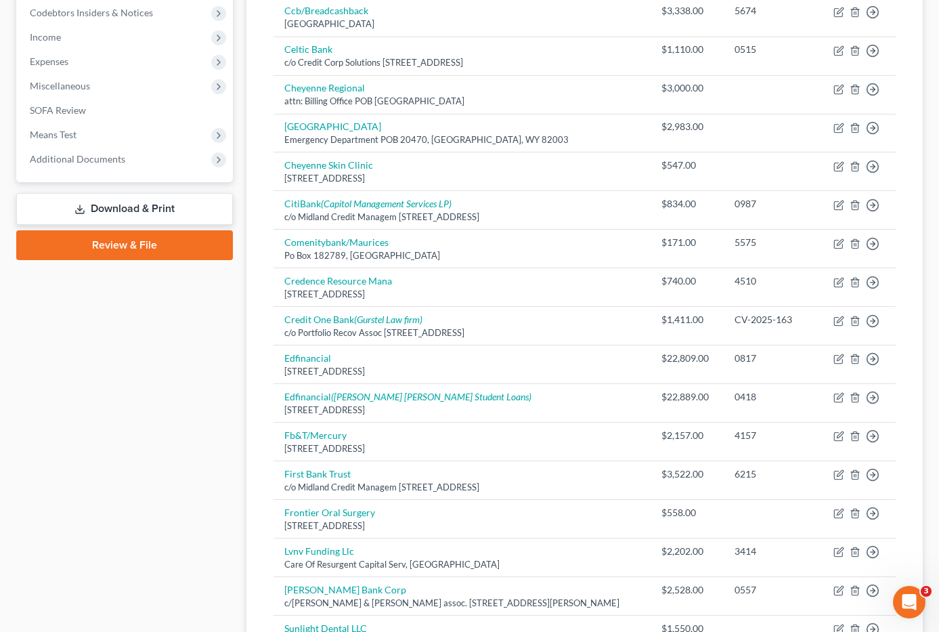
scroll to position [439, 0]
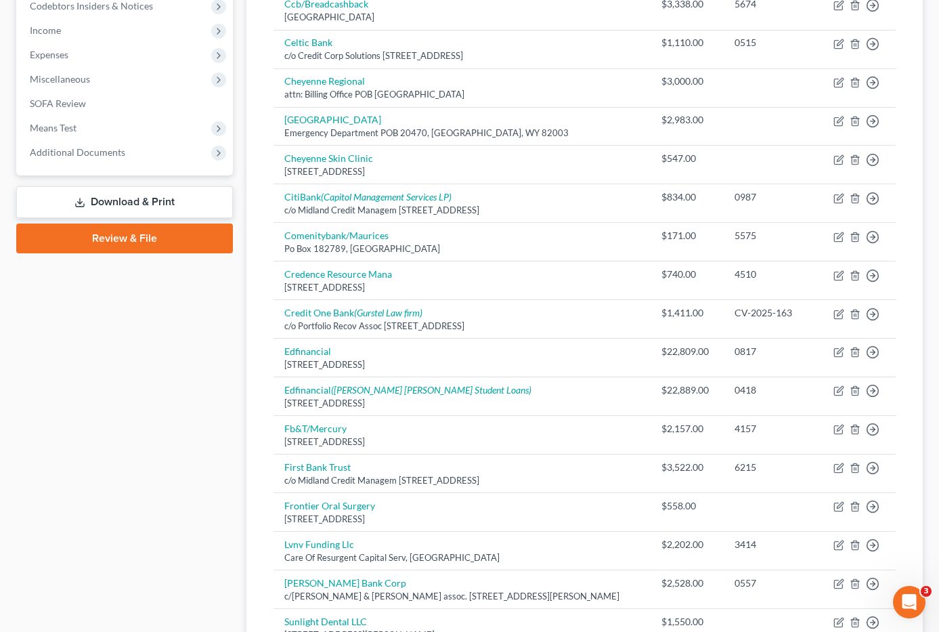
click at [173, 186] on link "Download & Print" at bounding box center [124, 202] width 217 height 32
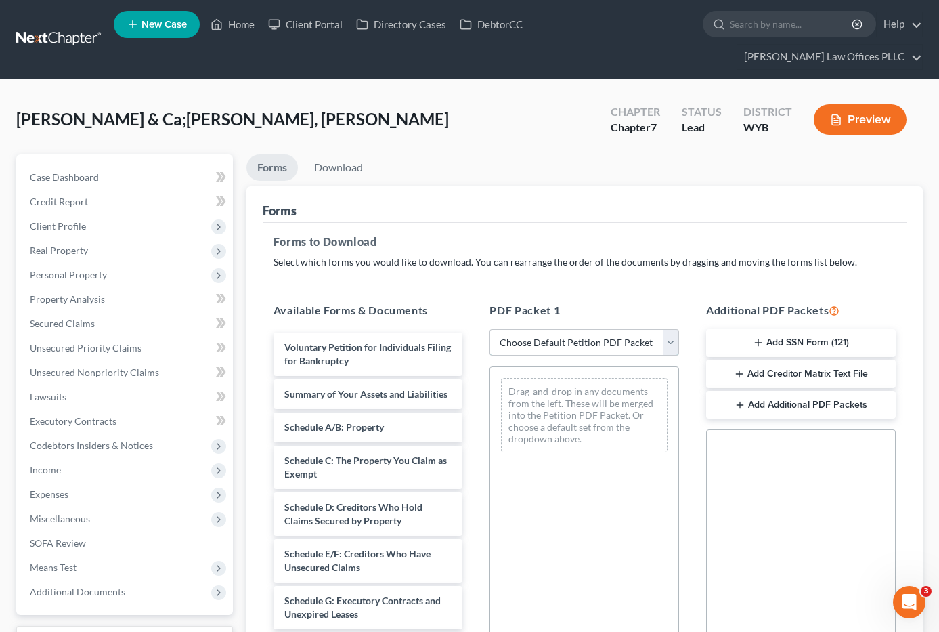
click at [671, 329] on select "Choose Default Petition PDF Packet Complete Bankruptcy Petition (all forms and …" at bounding box center [585, 342] width 190 height 27
select select "4"
click at [490, 329] on select "Choose Default Petition PDF Packet Complete Bankruptcy Petition (all forms and …" at bounding box center [585, 342] width 190 height 27
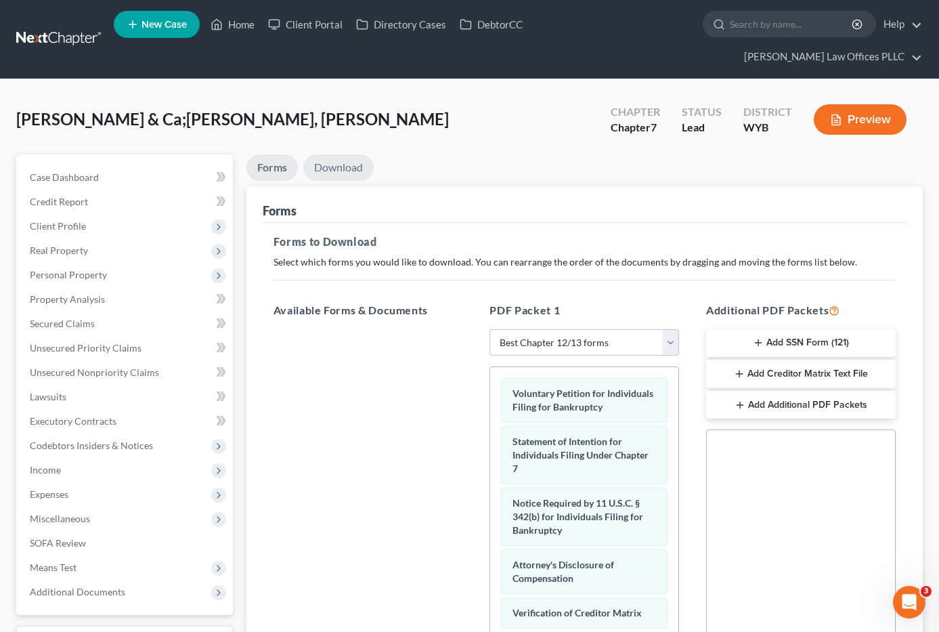
click at [339, 154] on link "Download" at bounding box center [338, 167] width 70 height 26
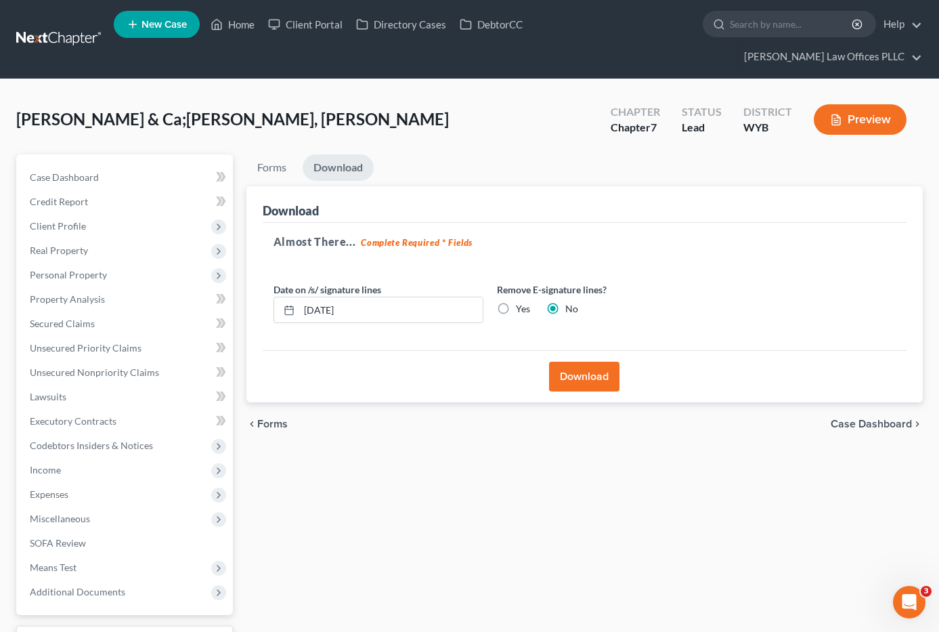
click at [594, 362] on button "Download" at bounding box center [584, 377] width 70 height 30
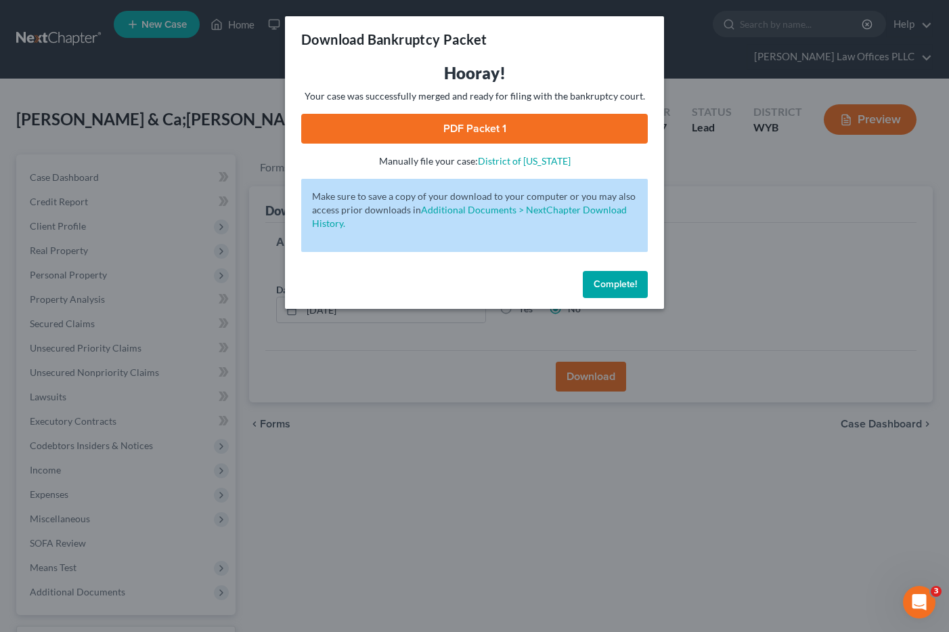
click at [536, 119] on link "PDF Packet 1" at bounding box center [474, 129] width 347 height 30
click at [628, 284] on span "Complete!" at bounding box center [615, 284] width 43 height 12
